Goal: Task Accomplishment & Management: Manage account settings

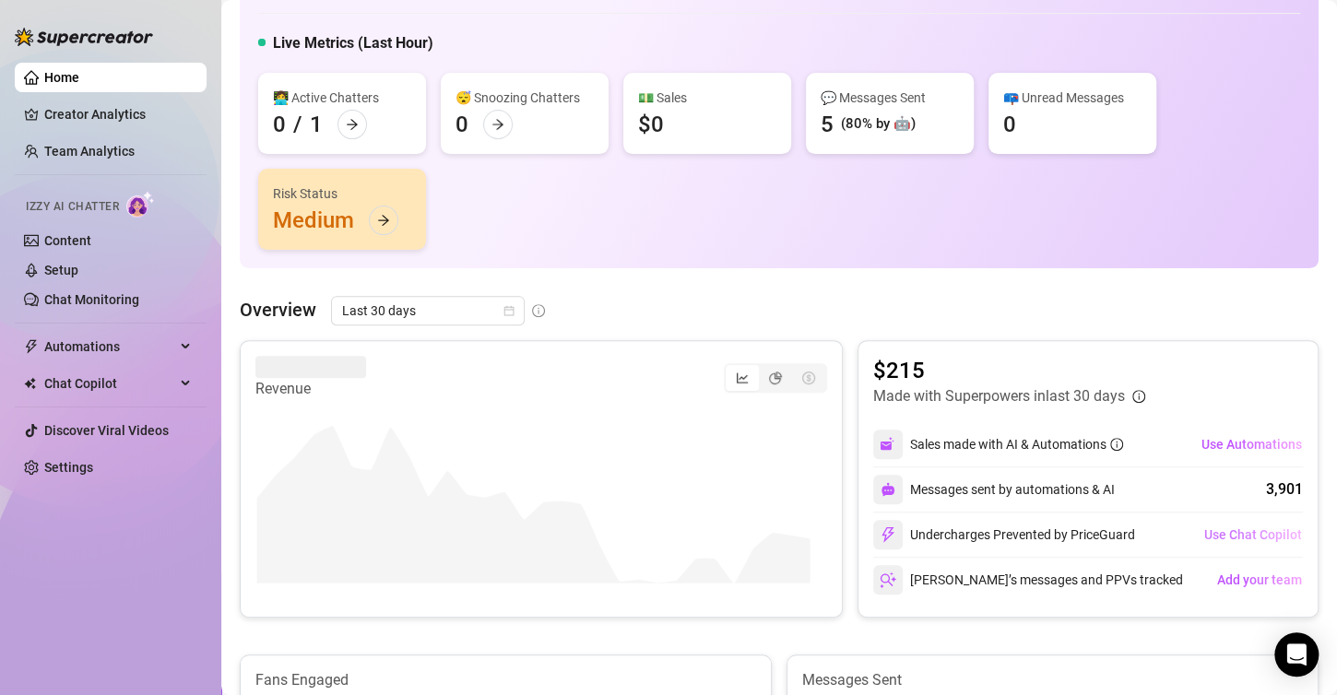
scroll to position [184, 0]
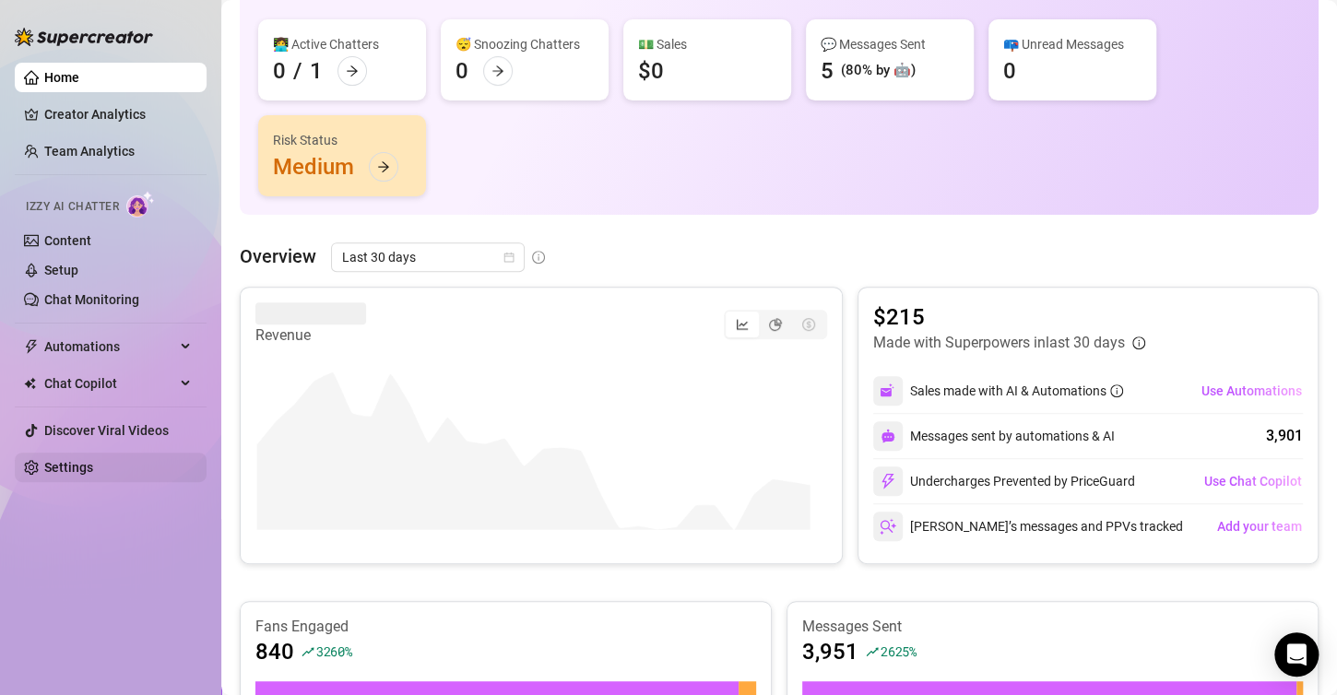
click at [81, 465] on link "Settings" at bounding box center [68, 467] width 49 height 15
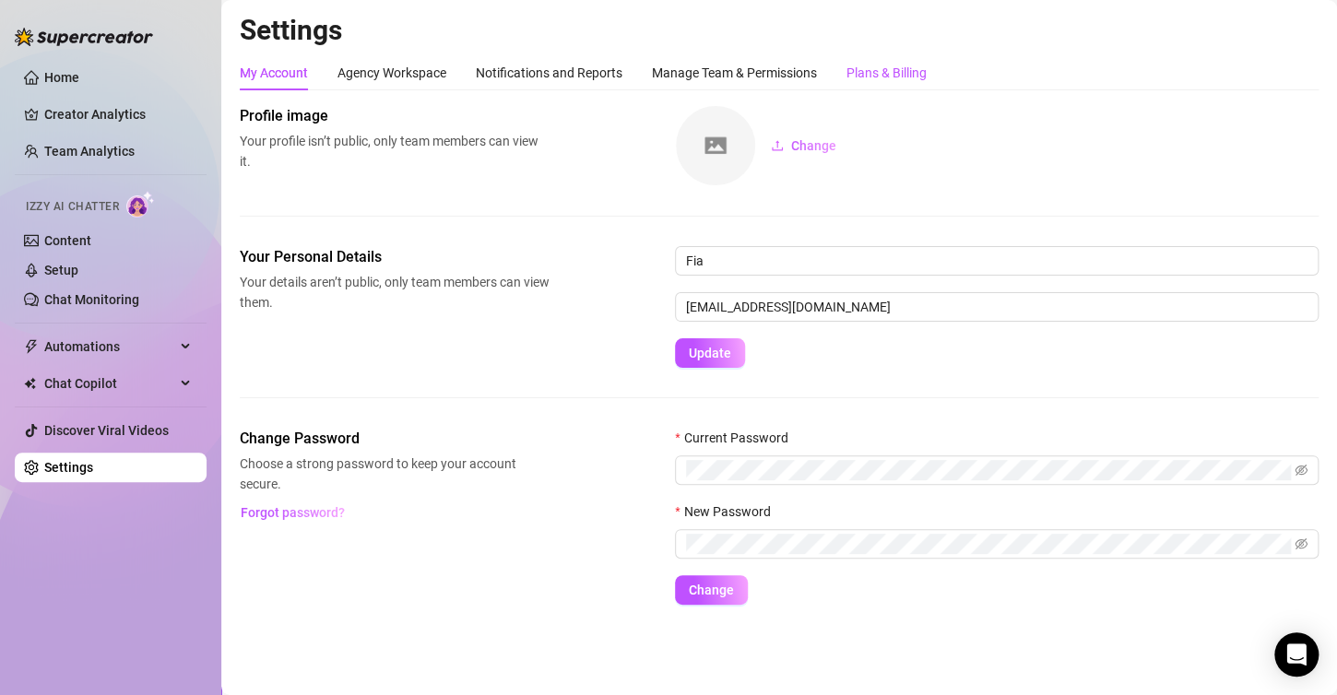
click at [876, 74] on div "Plans & Billing" at bounding box center [887, 73] width 80 height 20
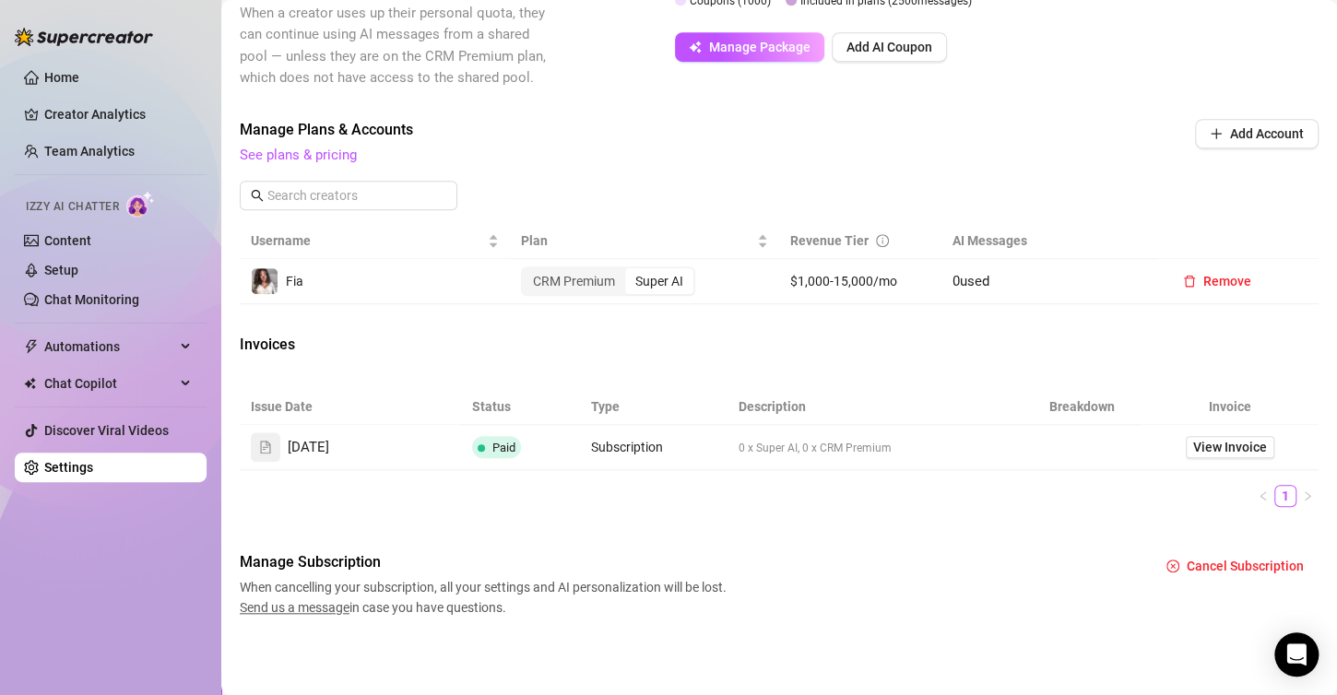
scroll to position [519, 0]
click at [658, 276] on div "Super AI" at bounding box center [659, 281] width 68 height 26
click at [630, 271] on input "Super AI" at bounding box center [630, 271] width 0 height 0
click at [538, 270] on div "CRM Premium" at bounding box center [574, 281] width 102 height 26
click at [528, 271] on input "CRM Premium" at bounding box center [528, 271] width 0 height 0
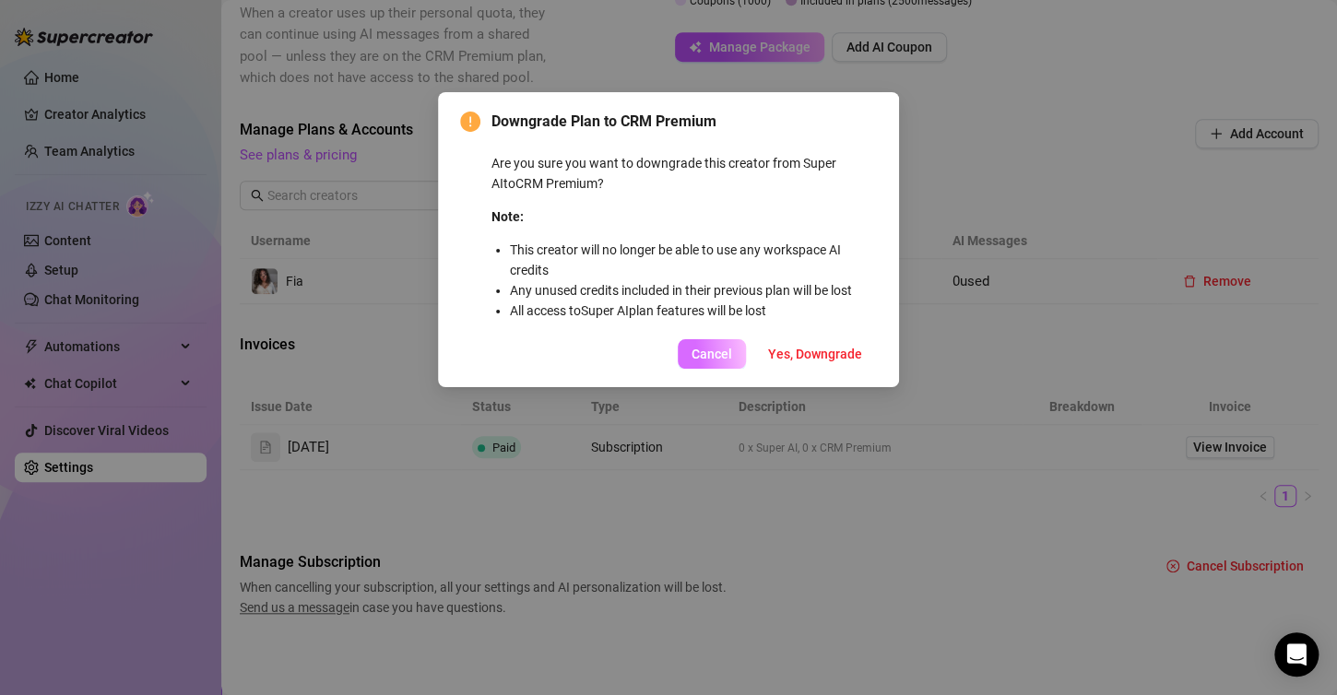
click at [729, 355] on span "Cancel" at bounding box center [712, 354] width 41 height 15
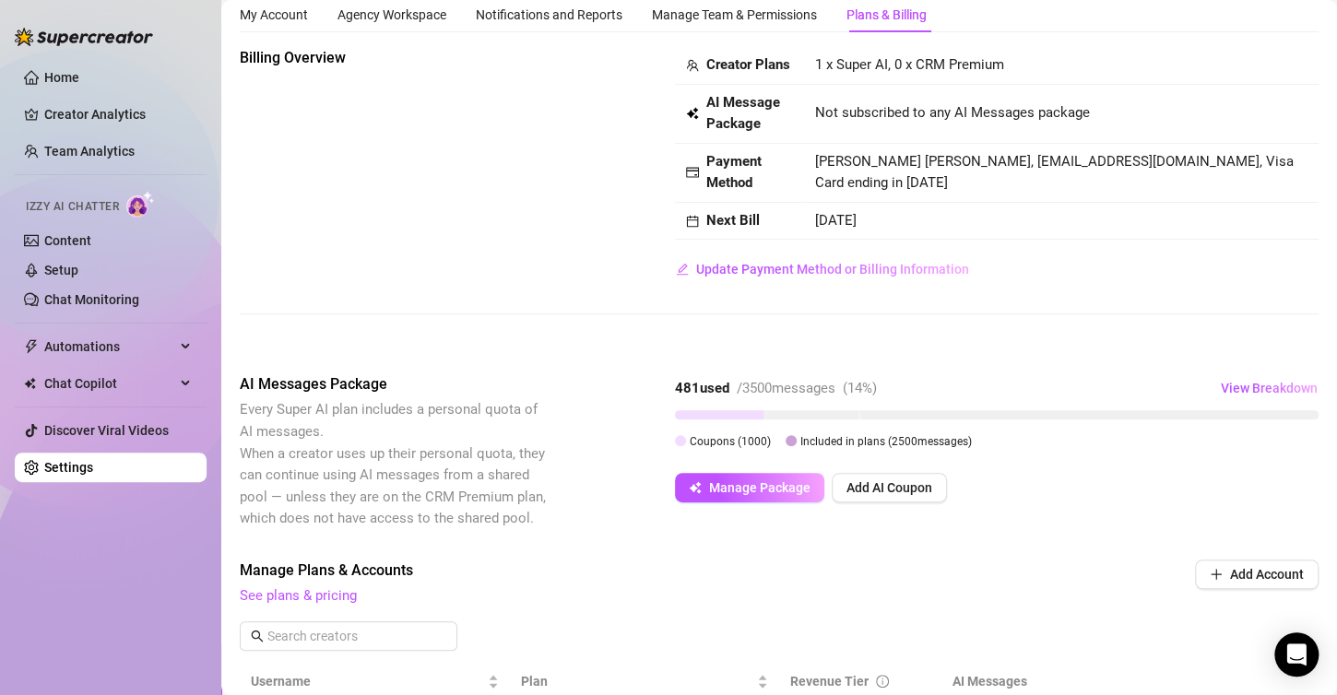
scroll to position [0, 0]
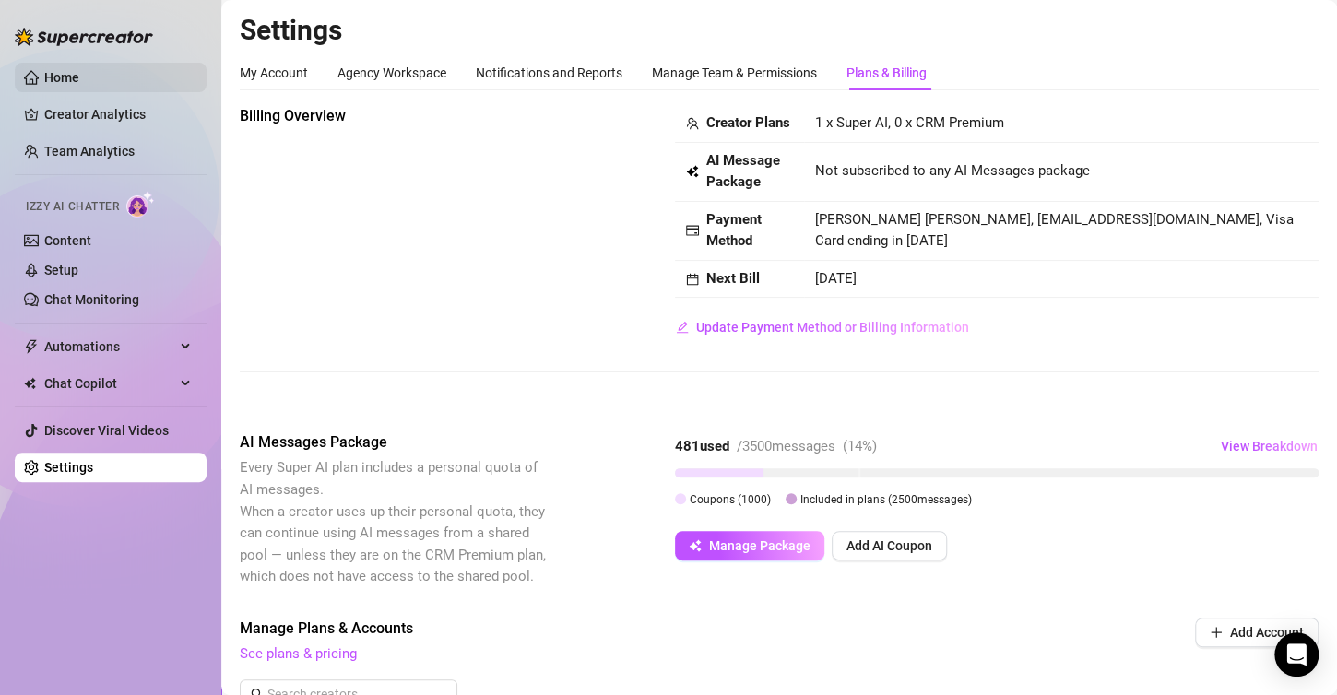
click at [44, 77] on link "Home" at bounding box center [61, 77] width 35 height 15
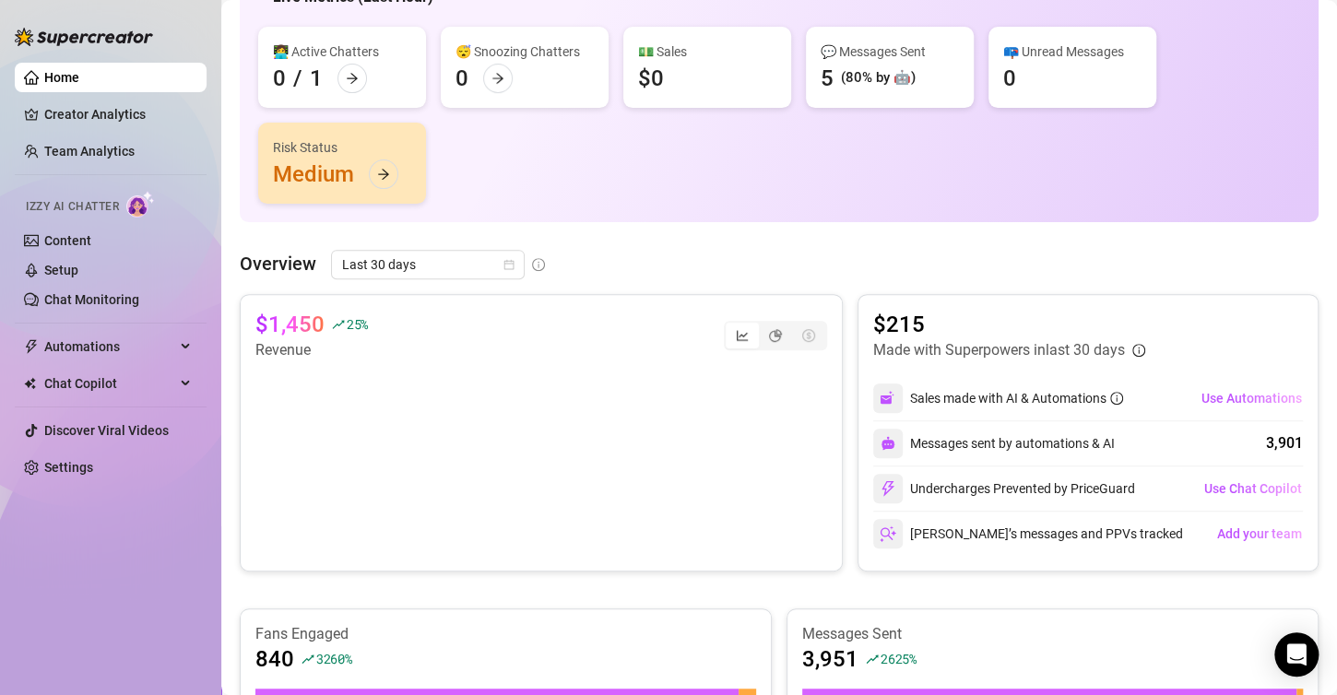
scroll to position [184, 0]
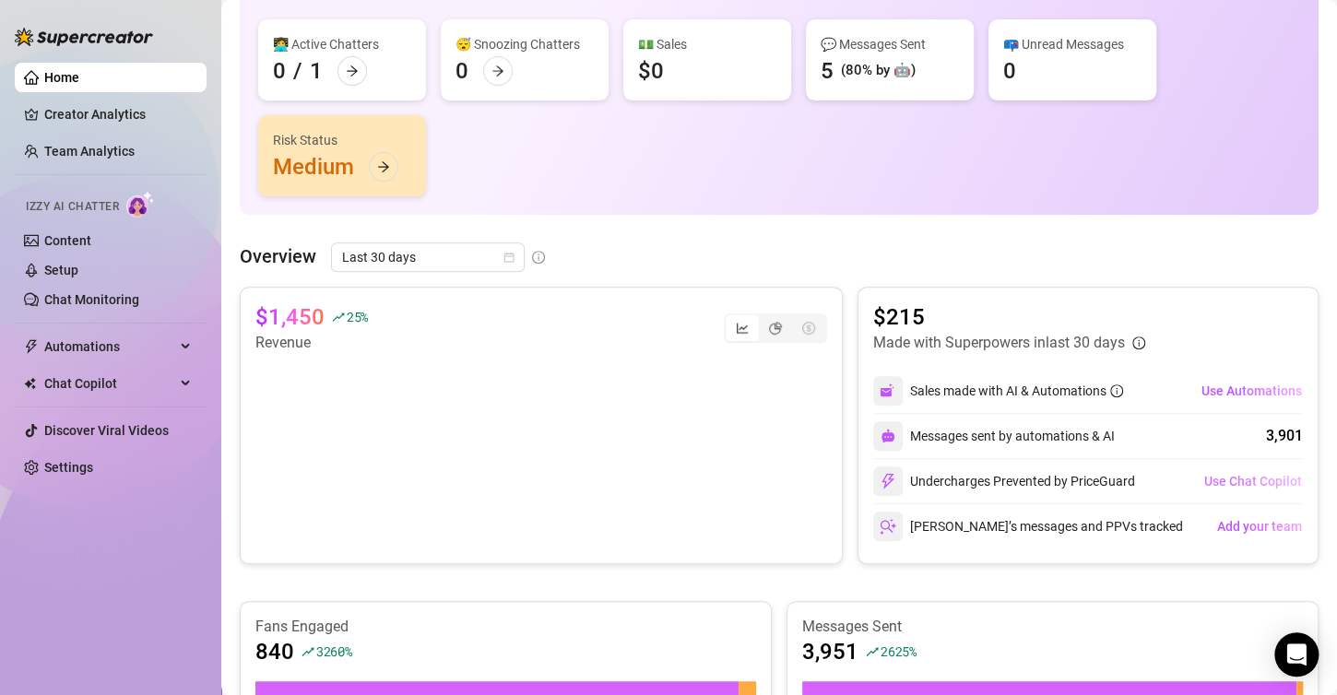
click at [1204, 481] on span "Use Chat Copilot" at bounding box center [1253, 481] width 98 height 15
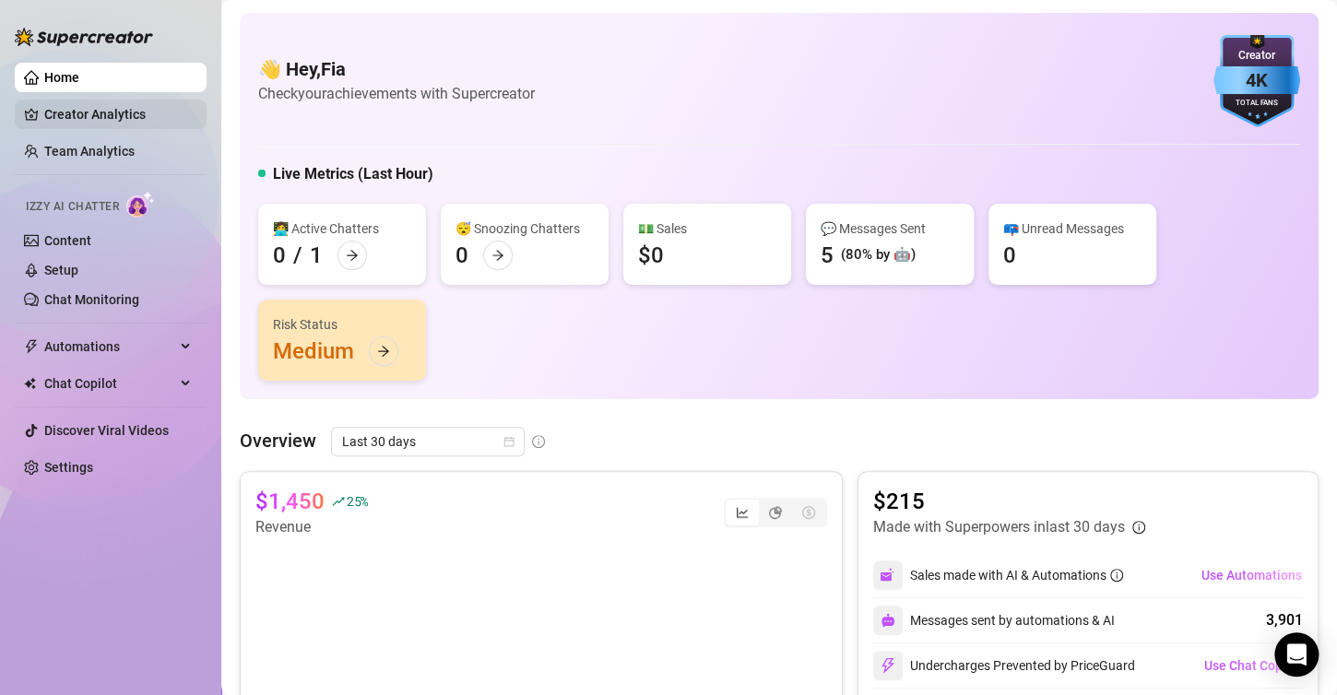
click at [74, 112] on link "Creator Analytics" at bounding box center [118, 115] width 148 height 30
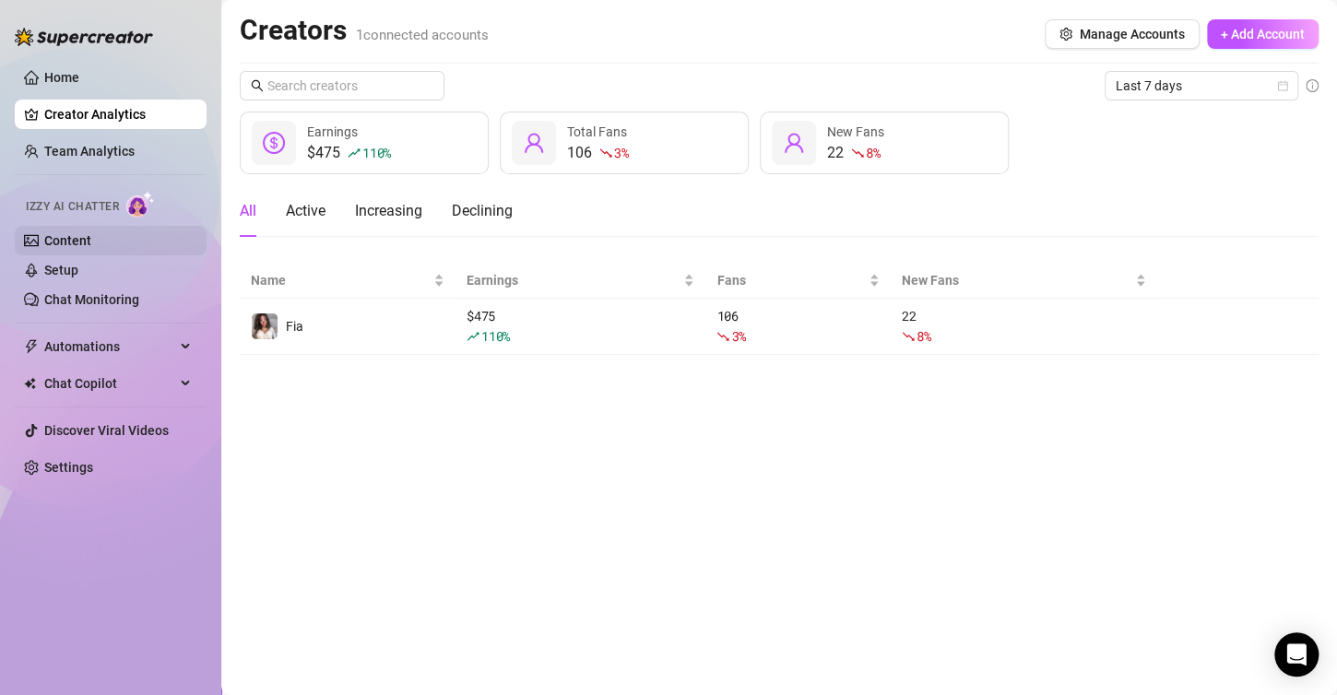
click at [59, 239] on link "Content" at bounding box center [67, 240] width 47 height 15
